Goal: Information Seeking & Learning: Learn about a topic

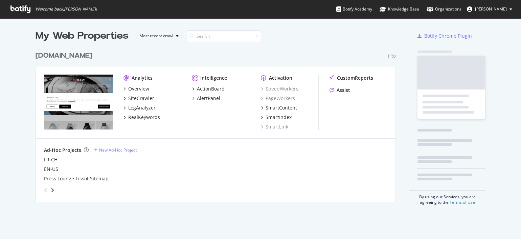
scroll to position [152, 359]
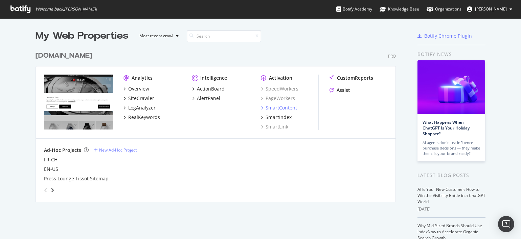
click at [249, 107] on div "SmartContent" at bounding box center [281, 107] width 31 height 7
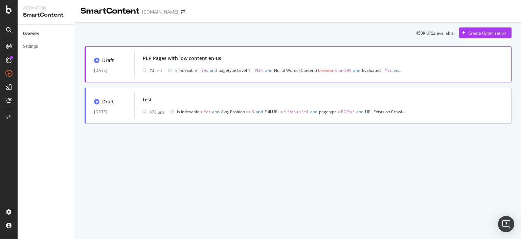
click at [149, 81] on div "Draft [DATE] PLP Pages with low content en-us 74 urls Is Indexable = Yes and pa…" at bounding box center [298, 64] width 427 height 36
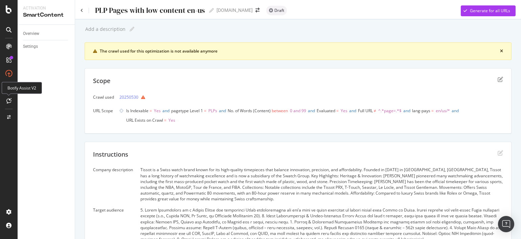
click at [13, 100] on div at bounding box center [8, 100] width 11 height 11
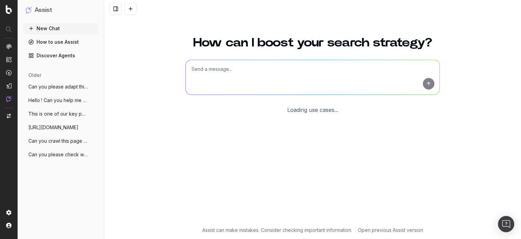
scroll to position [18, 0]
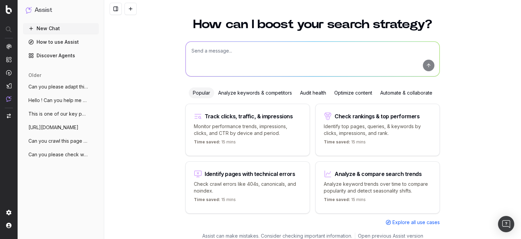
click at [121, 119] on div "How can I boost your search strategy? Popular Analyze keywords & competitors Au…" at bounding box center [312, 127] width 417 height 234
